Goal: Task Accomplishment & Management: Manage account settings

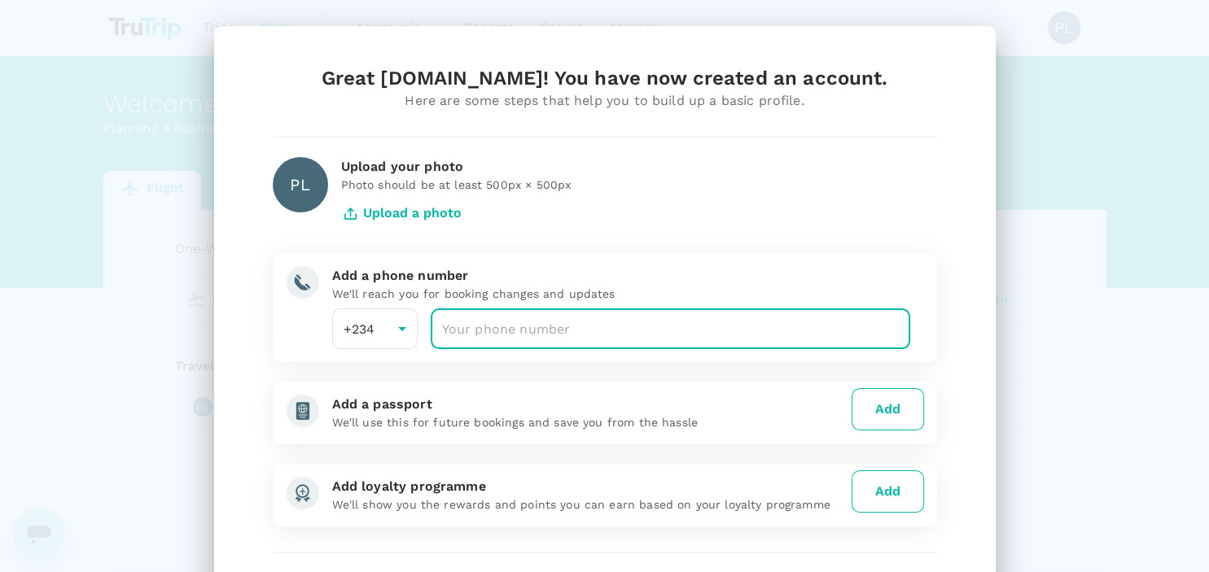
click at [515, 323] on input "number" at bounding box center [671, 329] width 480 height 41
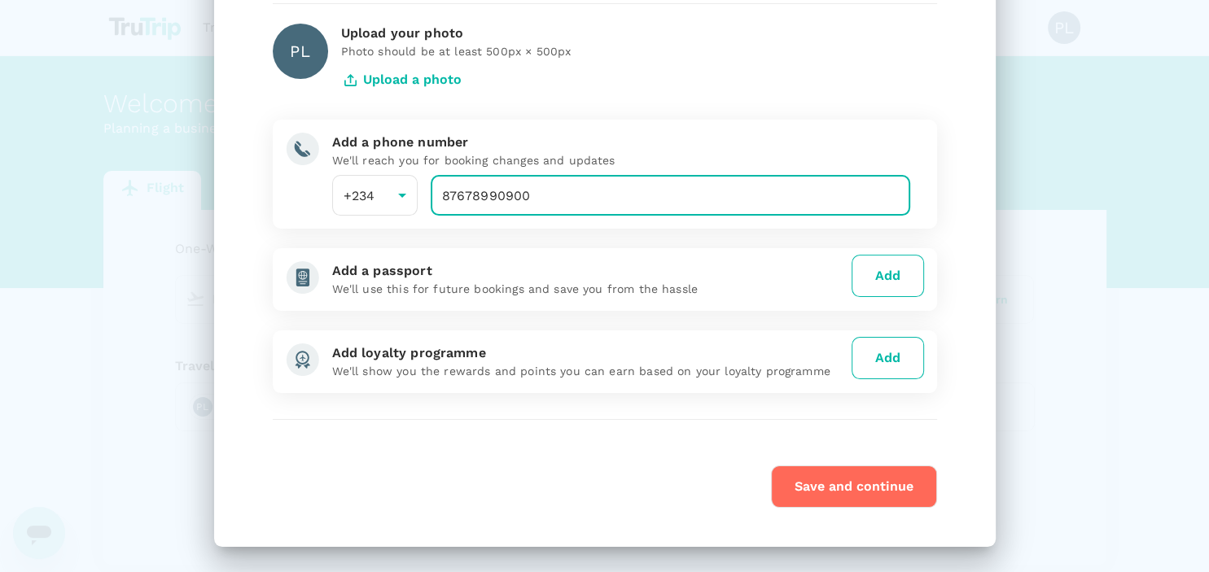
type input "87678990900"
click at [800, 479] on button "Save and continue" at bounding box center [854, 487] width 166 height 42
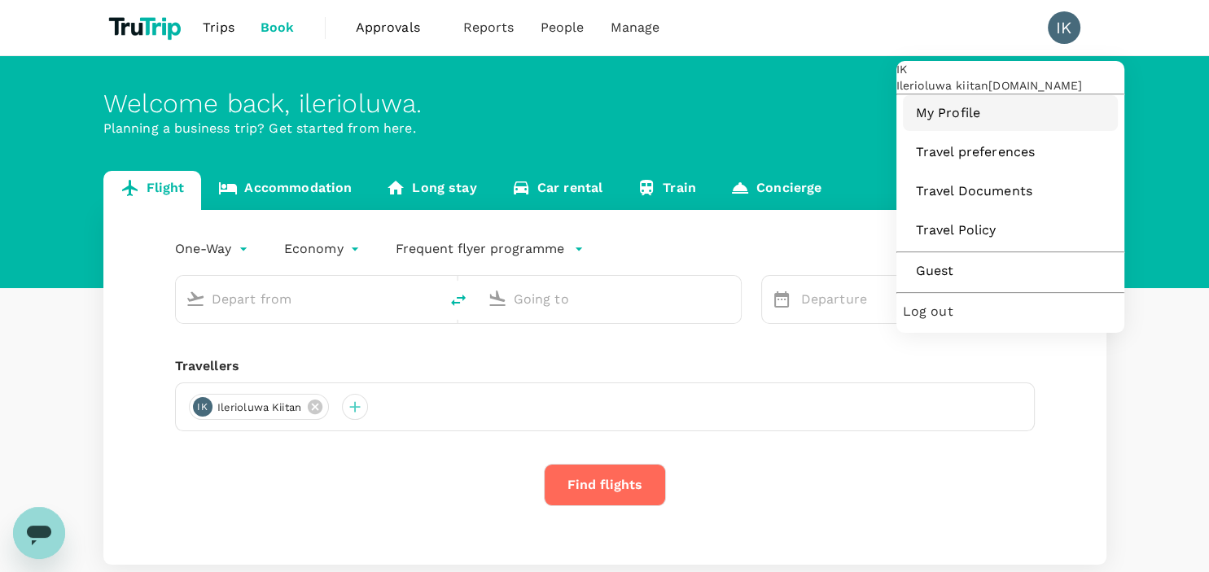
click at [943, 131] on link "My Profile" at bounding box center [1010, 113] width 215 height 36
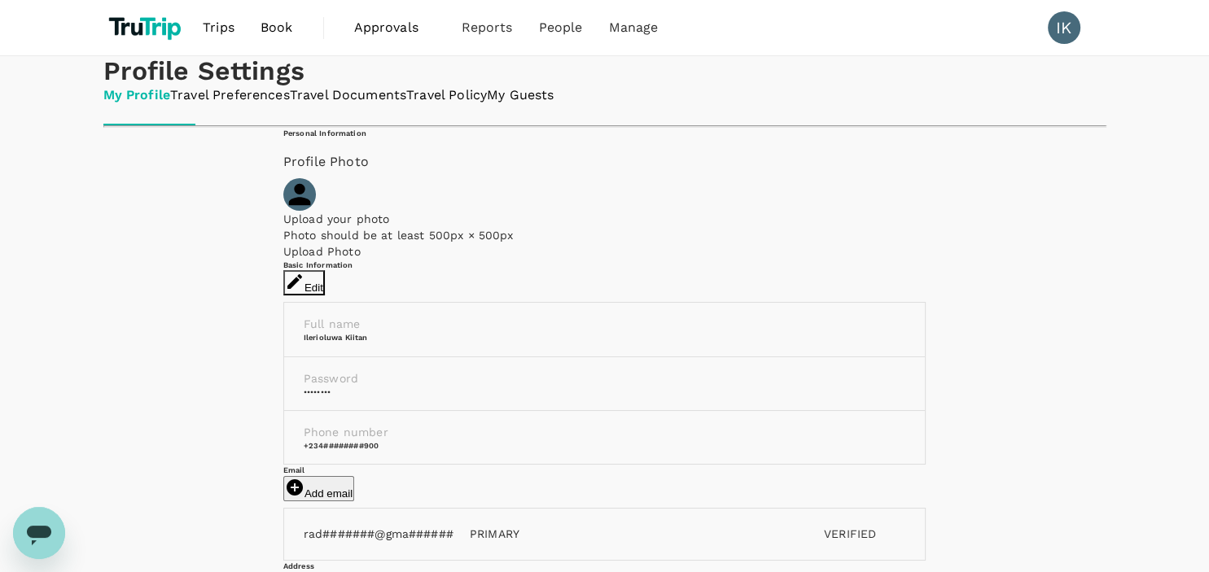
click at [302, 289] on icon "button" at bounding box center [294, 281] width 15 height 15
type input "Ilerioluwa"
type input "kiitan"
type input "234"
type input "87678990900"
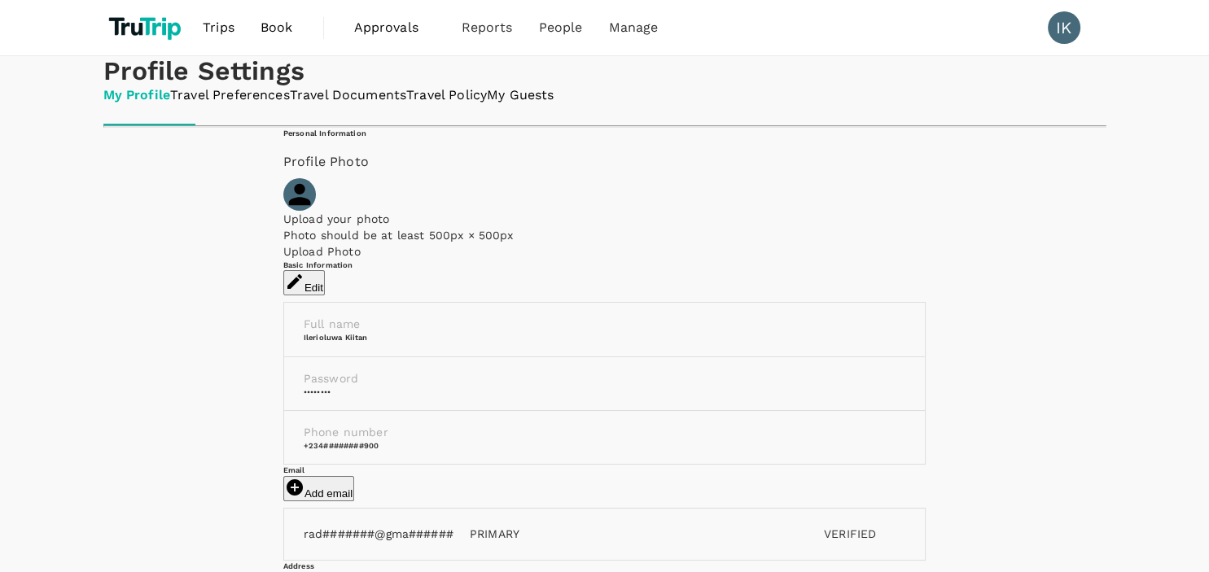
click at [245, 105] on link "Travel Preferences" at bounding box center [230, 95] width 120 height 19
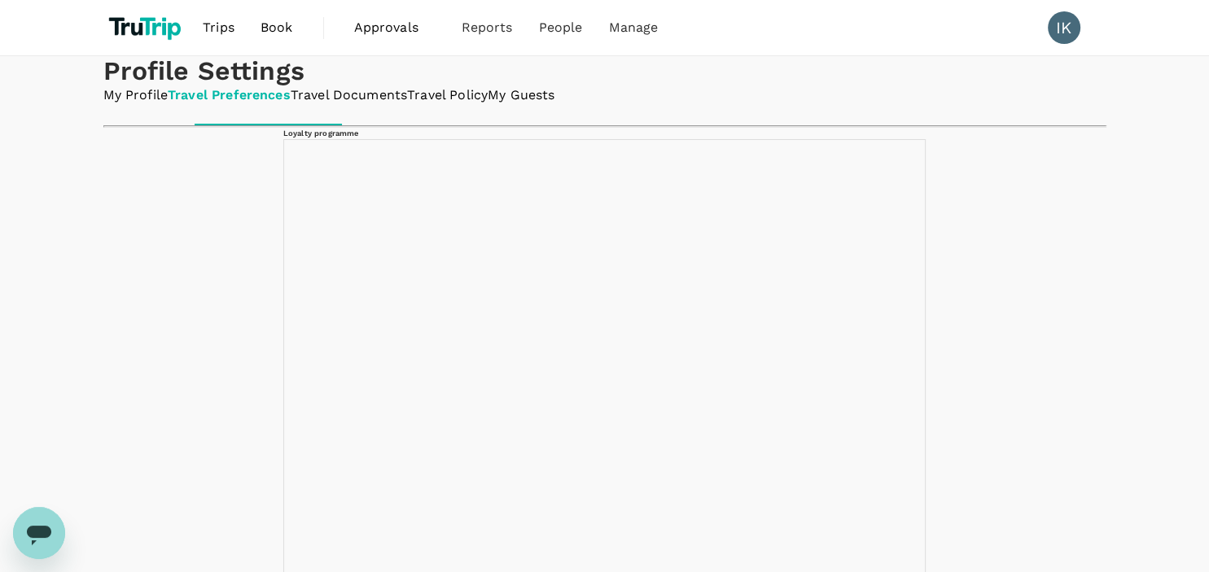
click at [265, 26] on span "Book" at bounding box center [277, 28] width 33 height 20
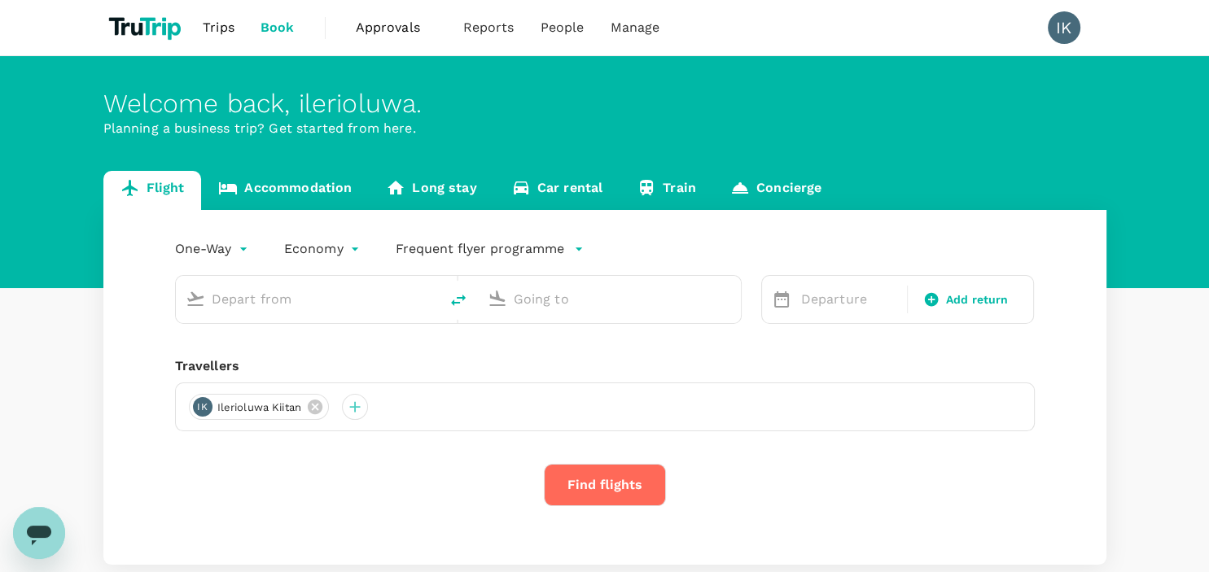
click at [393, 31] on span "Approvals" at bounding box center [396, 28] width 81 height 20
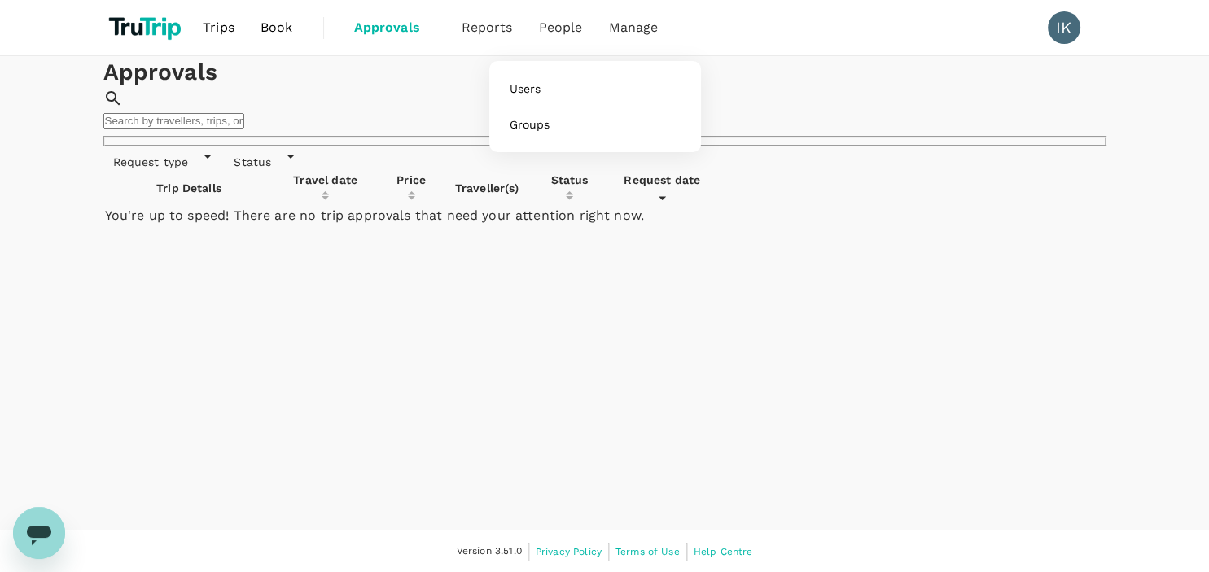
click at [548, 29] on span "People" at bounding box center [561, 28] width 44 height 20
click at [523, 93] on span "Users" at bounding box center [525, 89] width 32 height 16
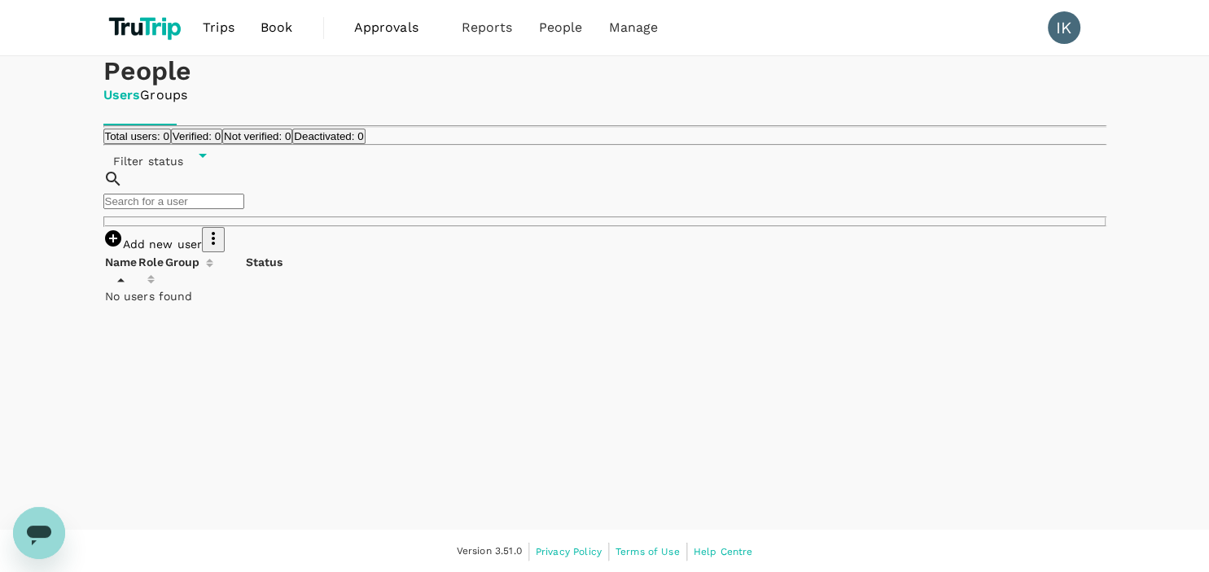
click at [223, 248] on icon "button" at bounding box center [214, 239] width 20 height 20
click at [1042, 350] on span "Send invitation email" at bounding box center [1038, 341] width 136 height 20
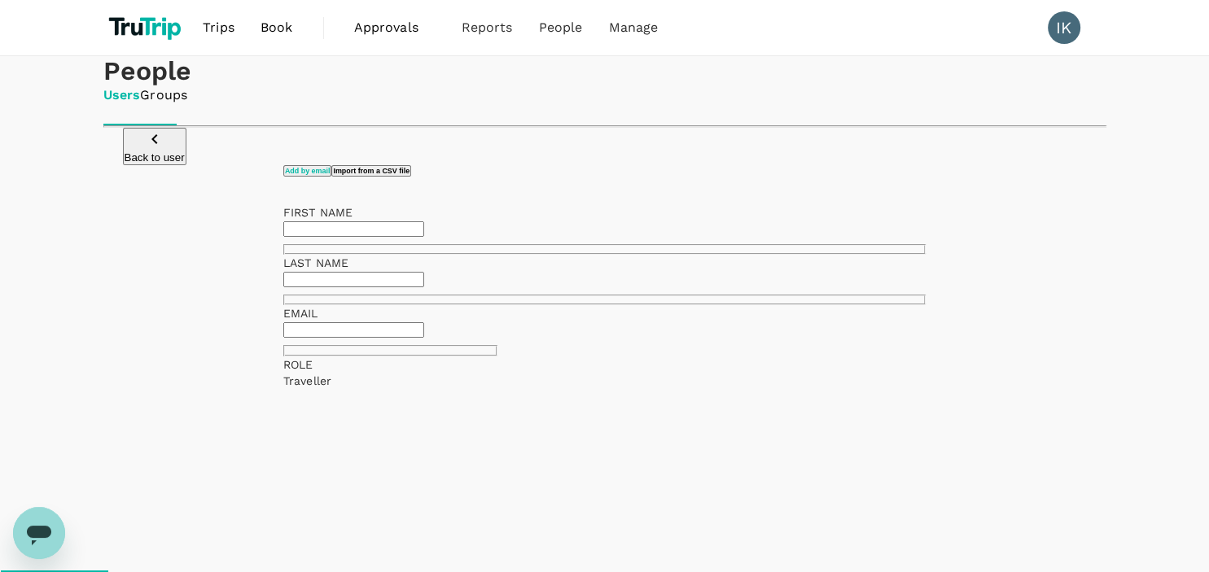
click at [424, 237] on input "text" at bounding box center [353, 228] width 141 height 15
drag, startPoint x: 447, startPoint y: 371, endPoint x: 309, endPoint y: 373, distance: 138.4
click at [309, 237] on input "radohunt3r@gmail.com" at bounding box center [353, 228] width 141 height 15
type input "radohunt3r@gmail.com"
click at [335, 338] on input "text" at bounding box center [353, 329] width 141 height 15
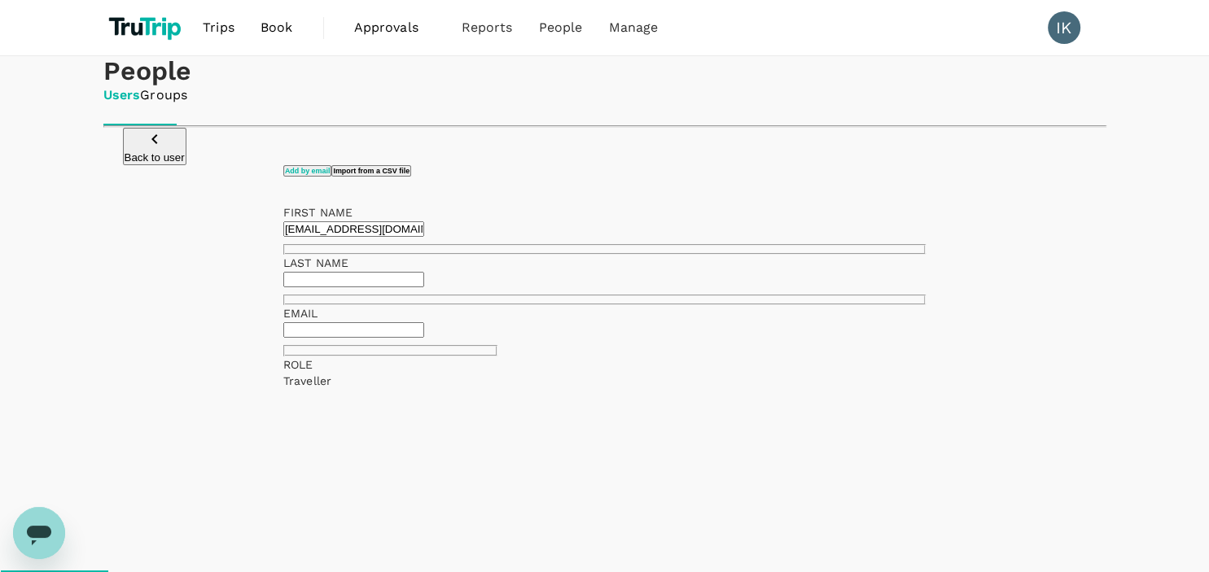
paste input "radohunt3r@gmail.com"
type input "radohunt3r@gmail.com"
click at [632, 439] on div at bounding box center [604, 286] width 1209 height 572
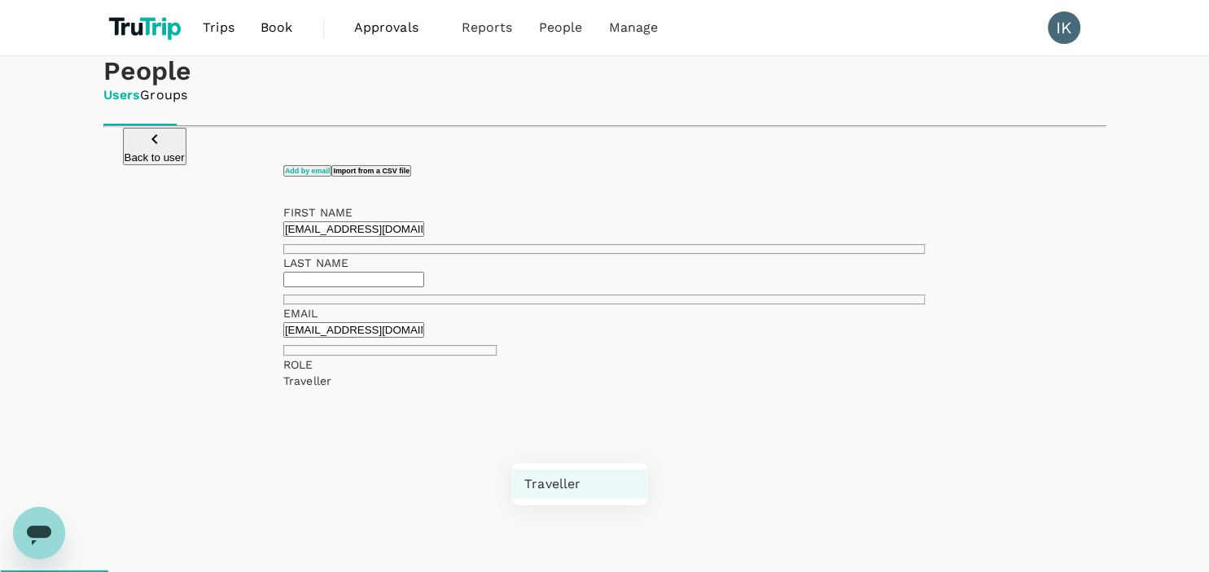
click at [481, 526] on div at bounding box center [604, 286] width 1209 height 572
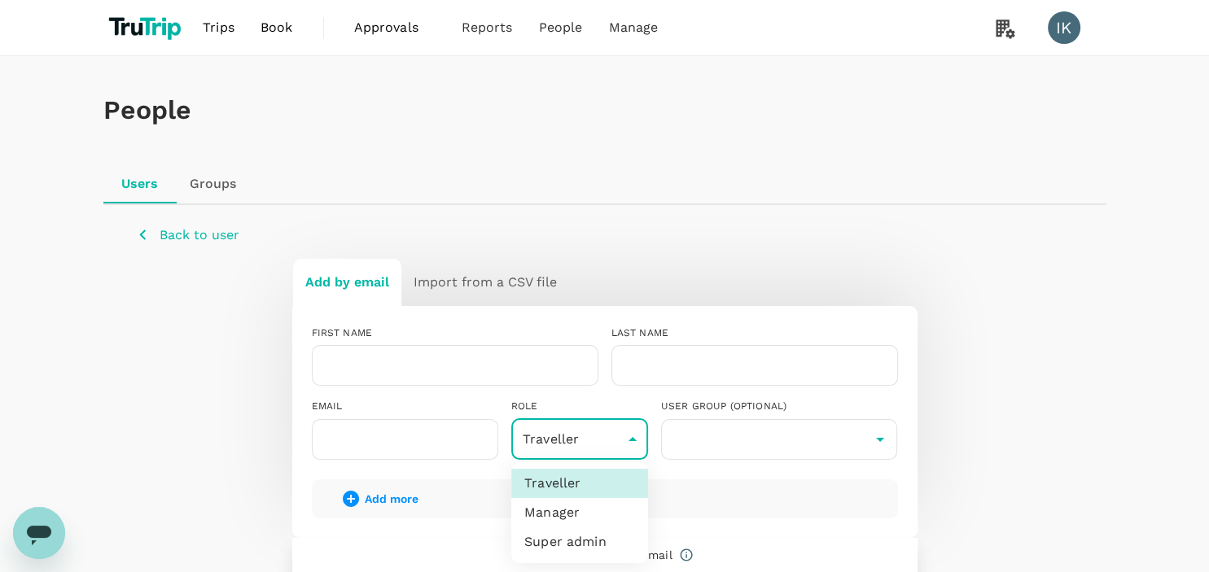
click at [629, 432] on div at bounding box center [604, 286] width 1209 height 572
click at [594, 436] on body "Trips Book Approvals 0 Reports People Manage IK People Users Groups Back to use…" at bounding box center [604, 392] width 1209 height 785
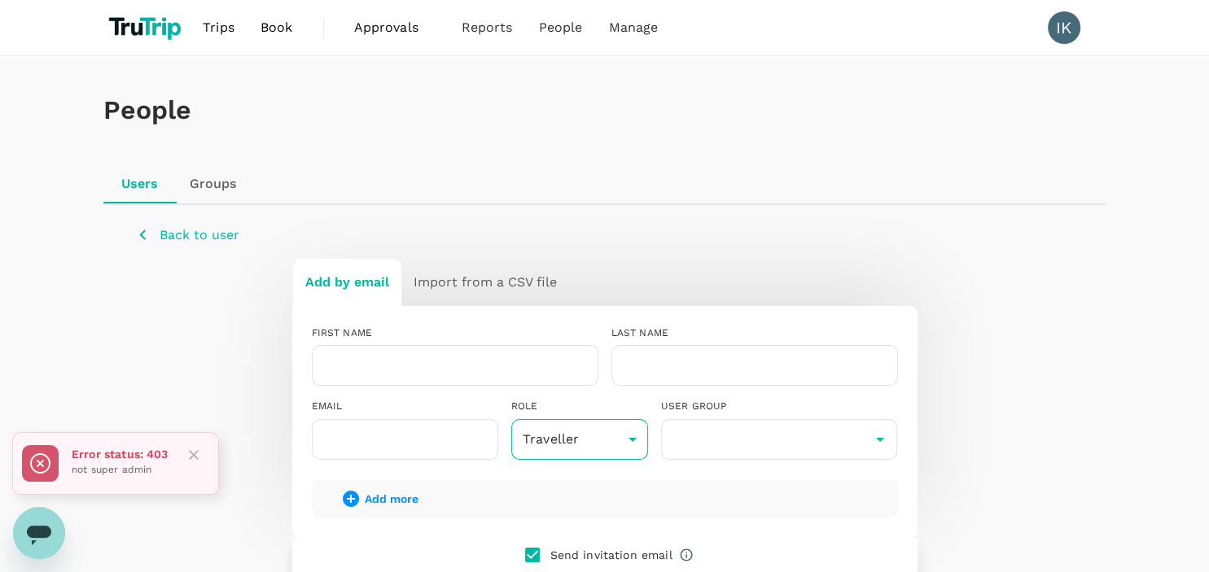
click at [625, 441] on body "Trips Book Approvals 0 Reports People Manage IK People Users Groups Back to use…" at bounding box center [604, 392] width 1209 height 785
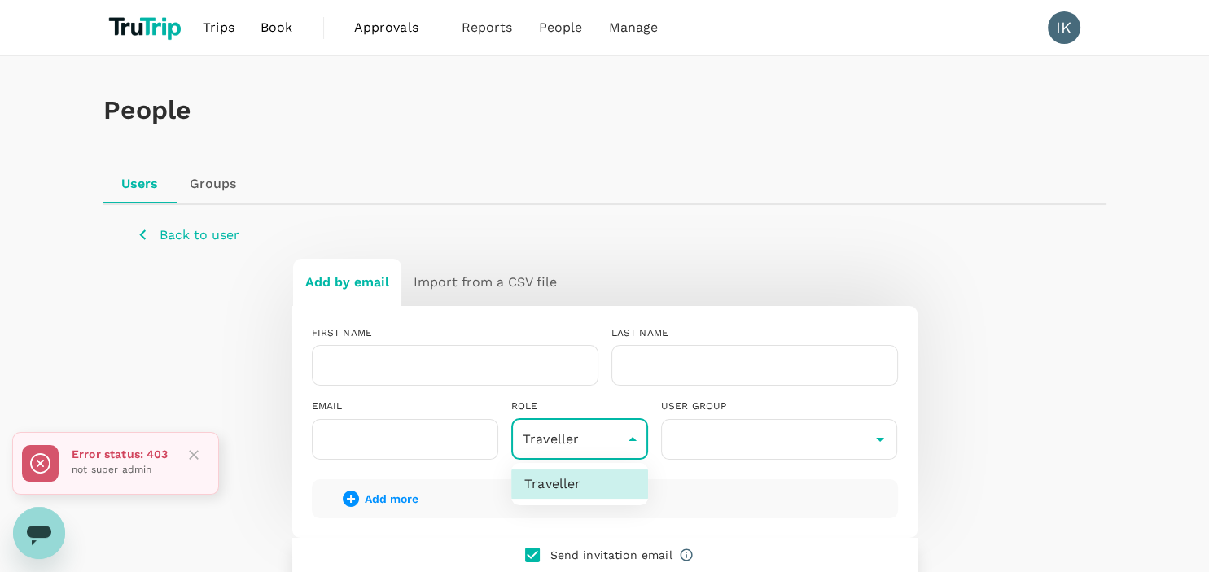
click at [625, 441] on div at bounding box center [604, 286] width 1209 height 572
